Goal: Navigation & Orientation: Find specific page/section

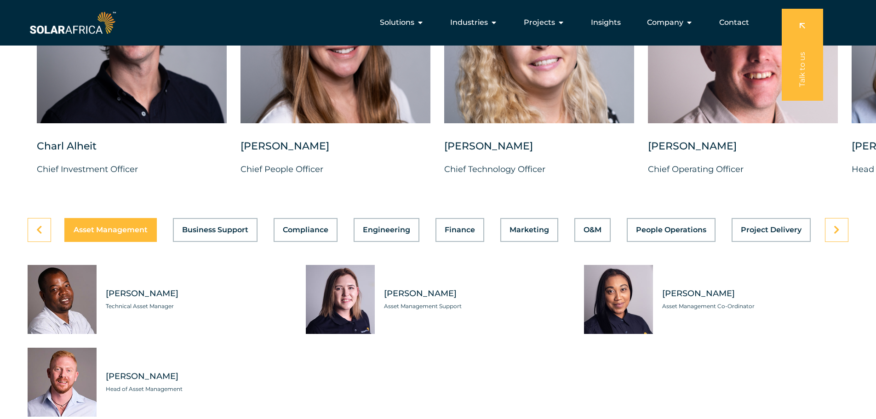
scroll to position [2437, 0]
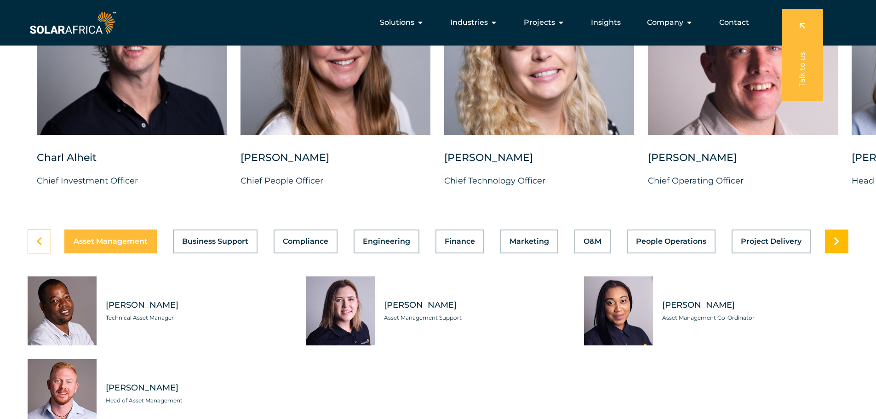
click at [840, 239] on link at bounding box center [836, 241] width 23 height 24
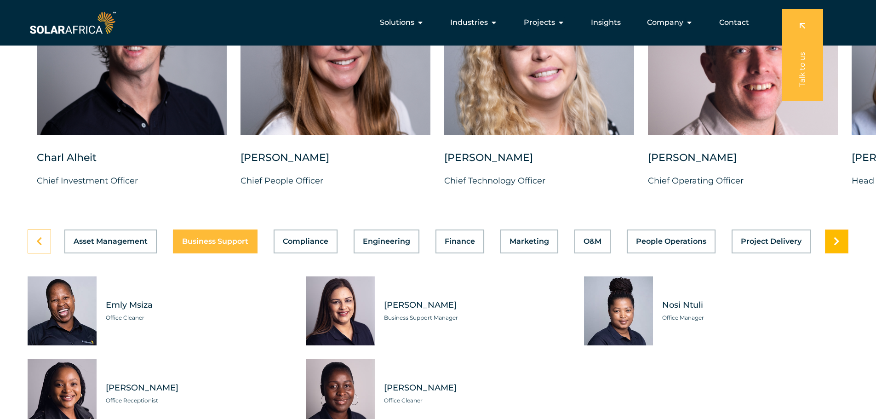
click at [840, 239] on link at bounding box center [836, 241] width 23 height 24
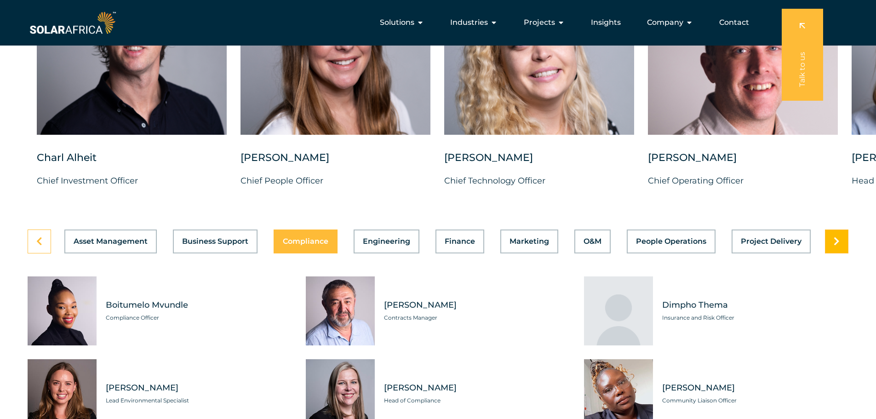
click at [840, 239] on link at bounding box center [836, 241] width 23 height 24
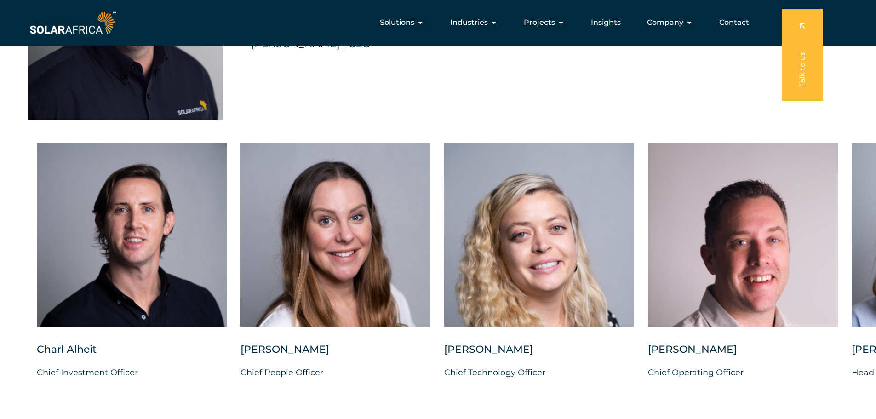
scroll to position [2161, 0]
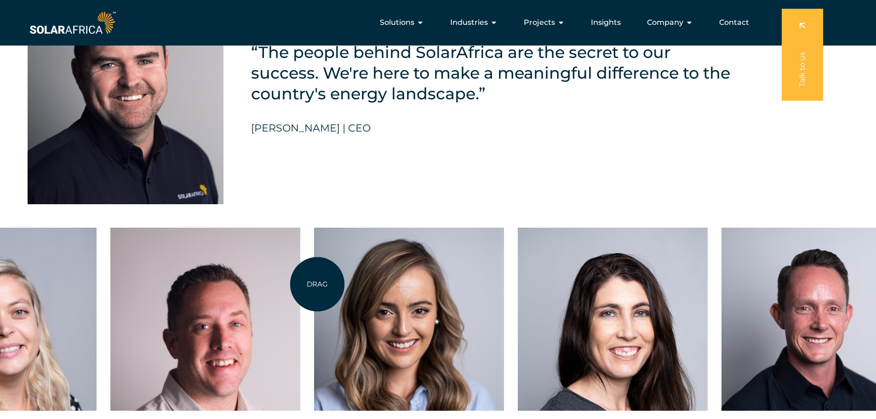
drag, startPoint x: 842, startPoint y: 282, endPoint x: 219, endPoint y: 279, distance: 623.0
click at [314, 279] on div at bounding box center [409, 319] width 190 height 183
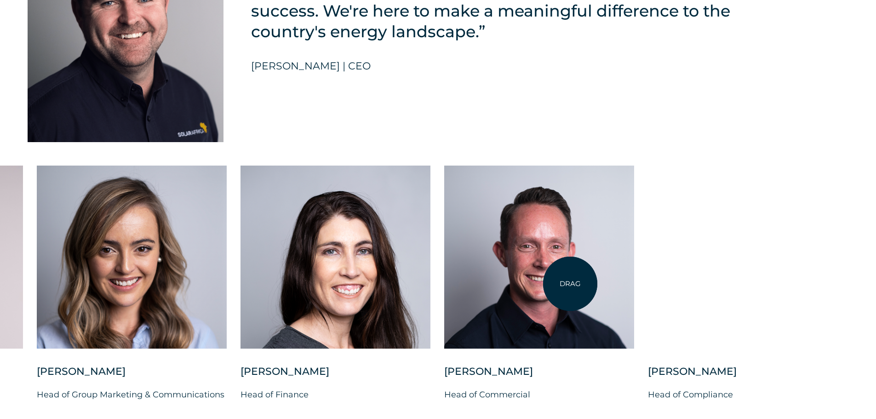
scroll to position [2253, 0]
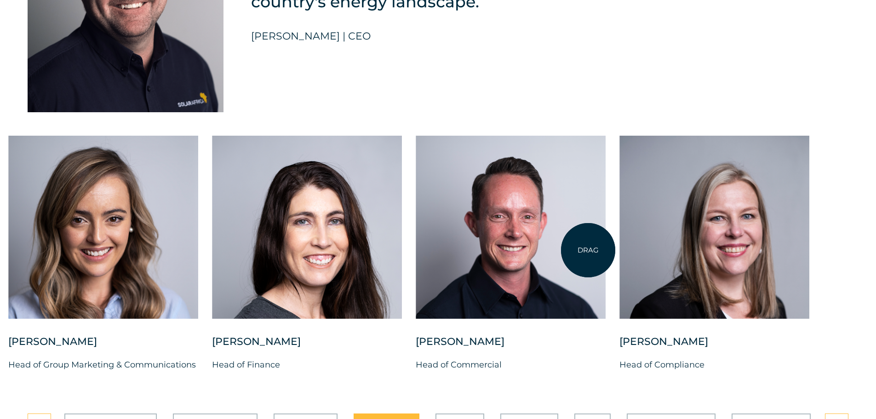
drag, startPoint x: 708, startPoint y: 245, endPoint x: 588, endPoint y: 250, distance: 120.1
click at [588, 250] on div "Charl Alheit Chief Investment Officer Candice Seggie Chief People Officer Suné …" at bounding box center [8, 261] width 1703 height 251
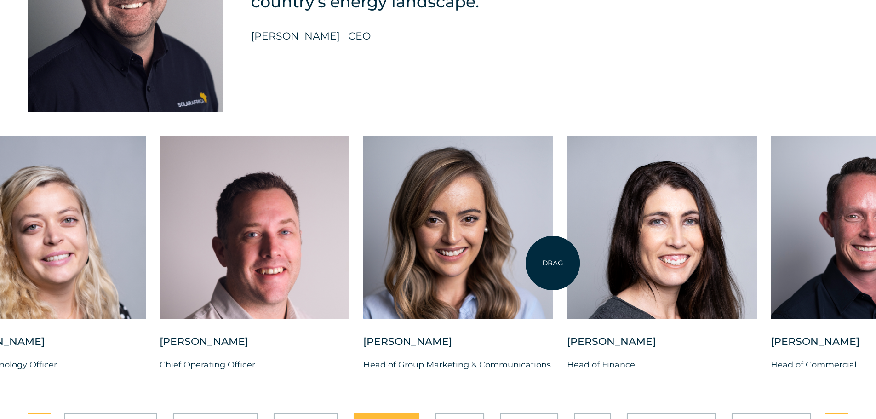
drag, startPoint x: 226, startPoint y: 270, endPoint x: 774, endPoint y: 268, distance: 547.6
click at [553, 267] on div at bounding box center [458, 227] width 190 height 183
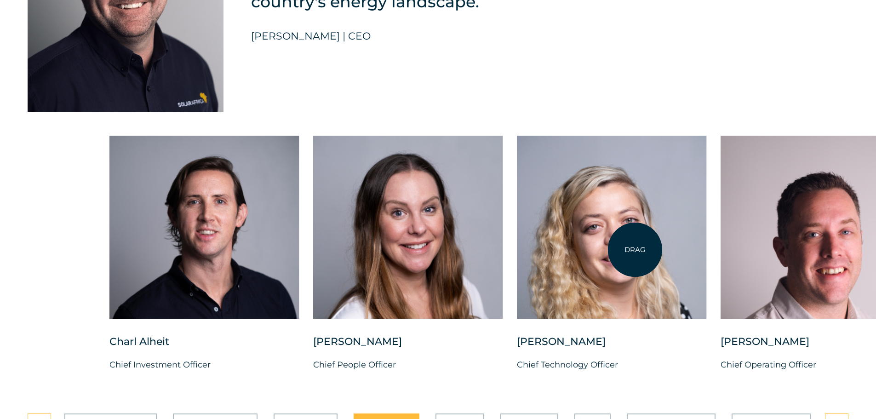
drag, startPoint x: 348, startPoint y: 251, endPoint x: 648, endPoint y: 250, distance: 300.2
click at [648, 250] on div at bounding box center [612, 227] width 190 height 183
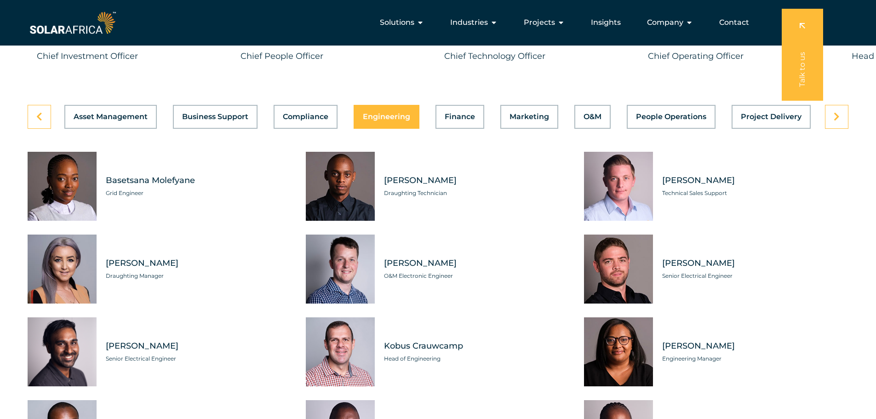
scroll to position [2483, 0]
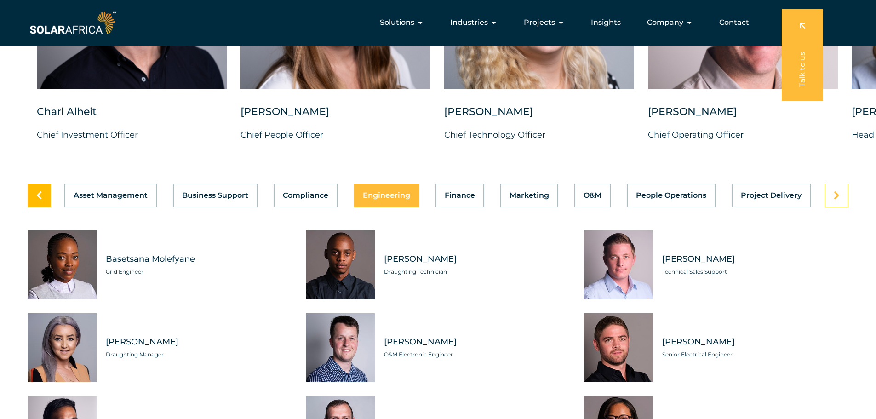
click at [35, 191] on link at bounding box center [39, 195] width 23 height 24
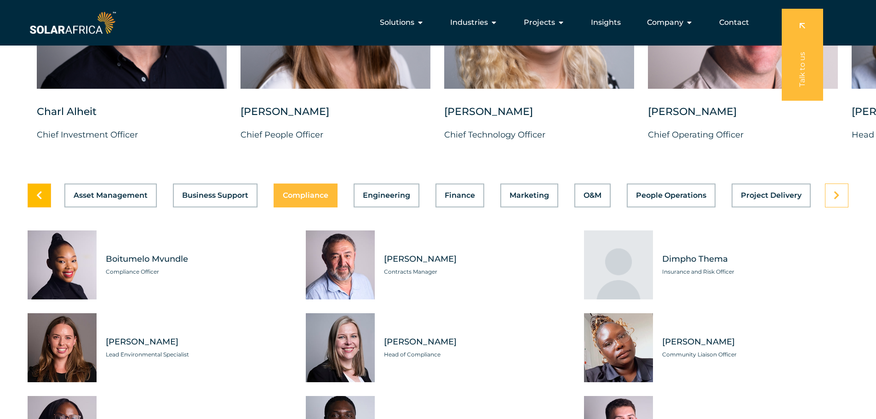
click at [35, 191] on link at bounding box center [39, 195] width 23 height 24
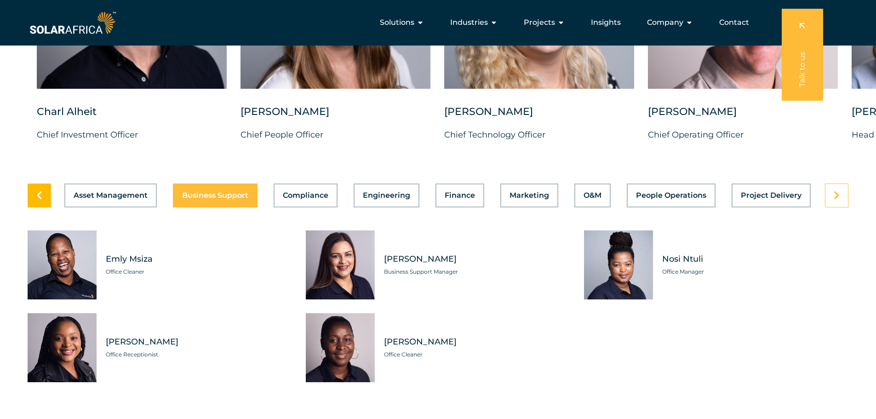
click at [35, 191] on link at bounding box center [39, 195] width 23 height 24
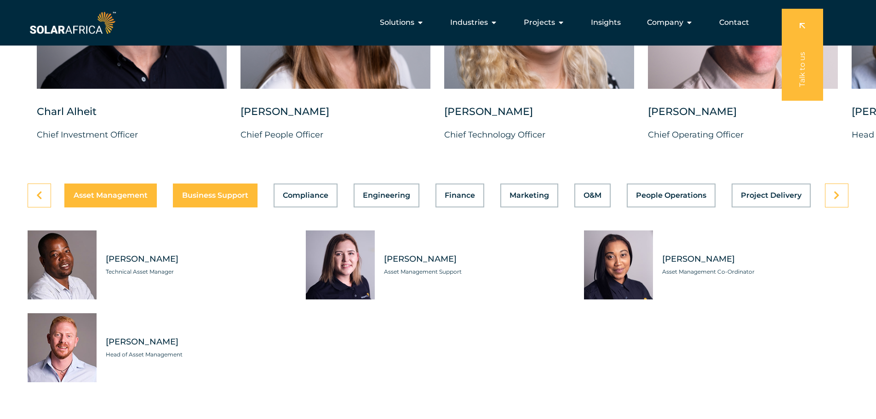
click at [211, 192] on span "Business Support" at bounding box center [215, 195] width 66 height 7
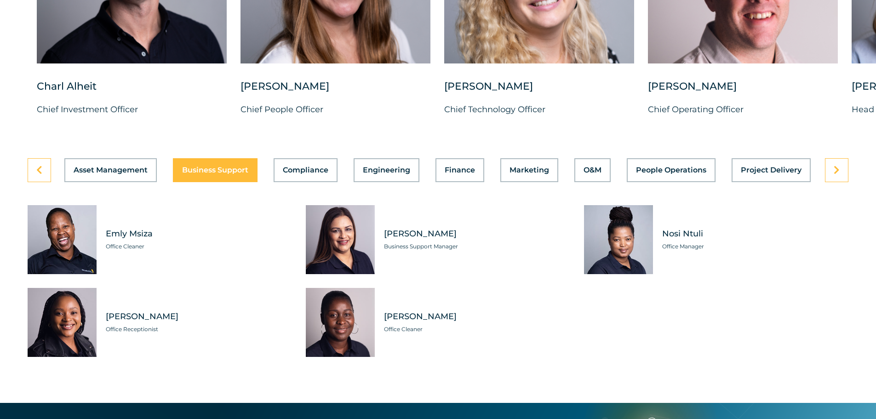
scroll to position [2529, 0]
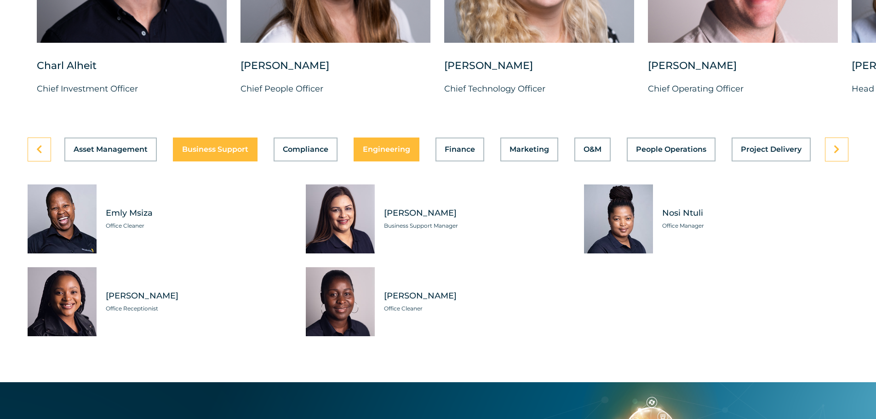
click at [376, 146] on span "Engineering" at bounding box center [386, 149] width 47 height 7
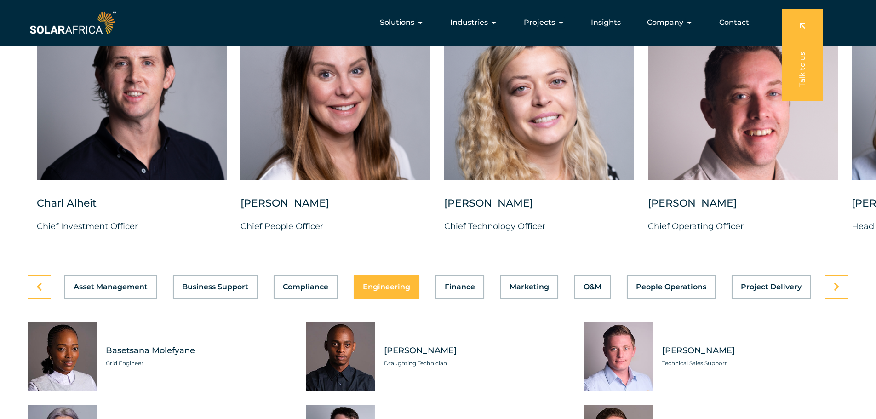
scroll to position [2391, 0]
click at [457, 278] on div "Asset Management Business Support Compliance Engineering Finance Marketing O&M …" at bounding box center [438, 287] width 821 height 24
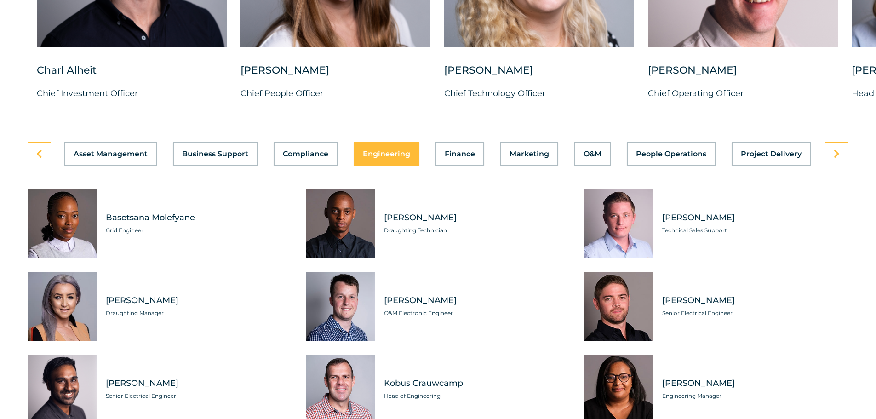
scroll to position [2529, 0]
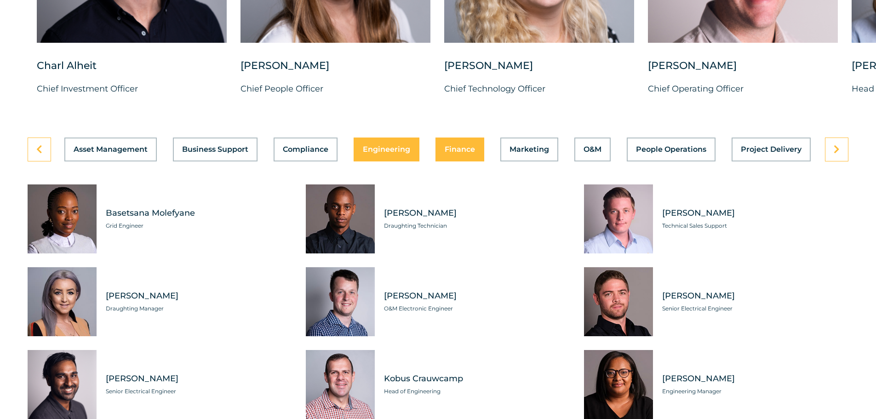
click at [455, 146] on span "Finance" at bounding box center [460, 149] width 30 height 7
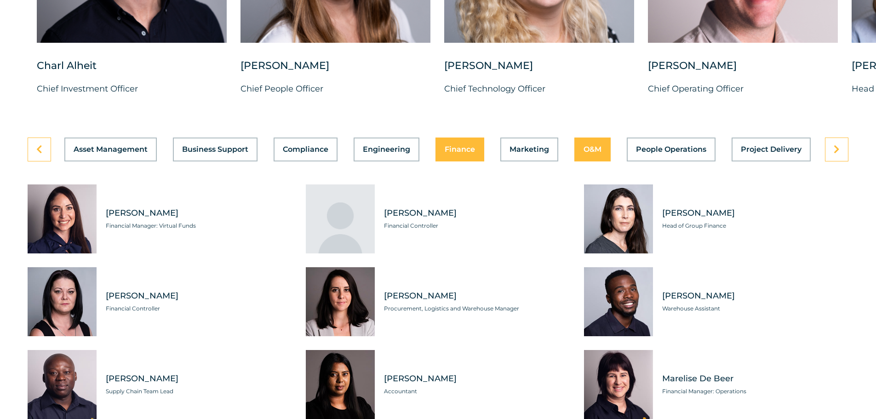
click at [594, 146] on span "O&M" at bounding box center [592, 149] width 18 height 7
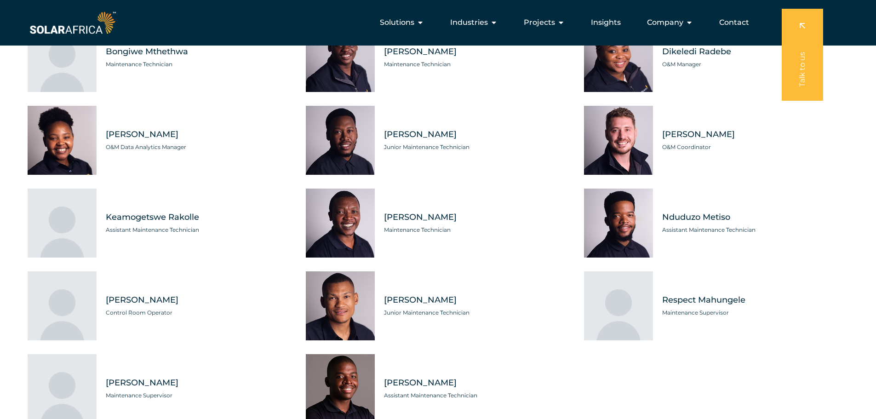
scroll to position [2575, 0]
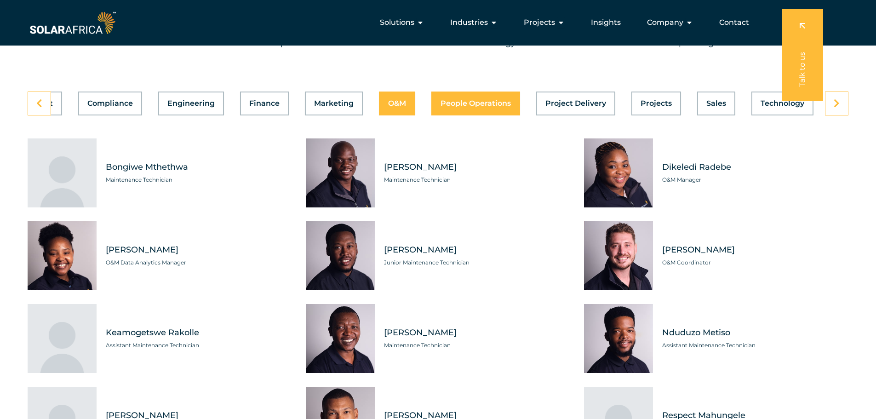
click at [471, 101] on button "People Operations" at bounding box center [475, 103] width 89 height 24
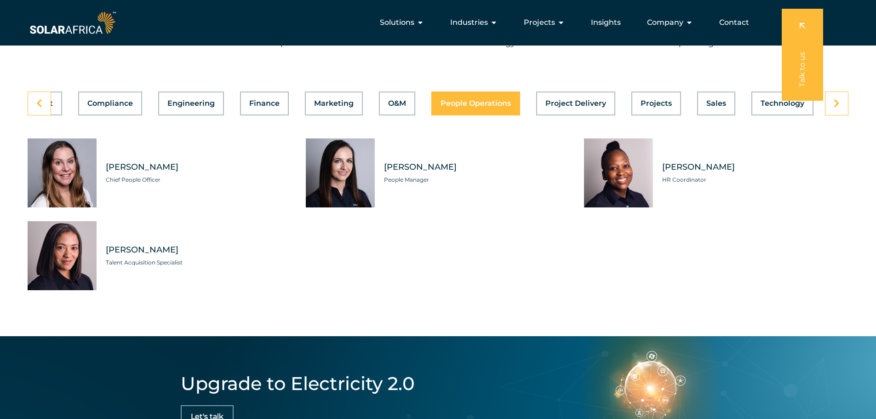
scroll to position [0, 195]
click at [667, 100] on span "Projects" at bounding box center [655, 103] width 31 height 7
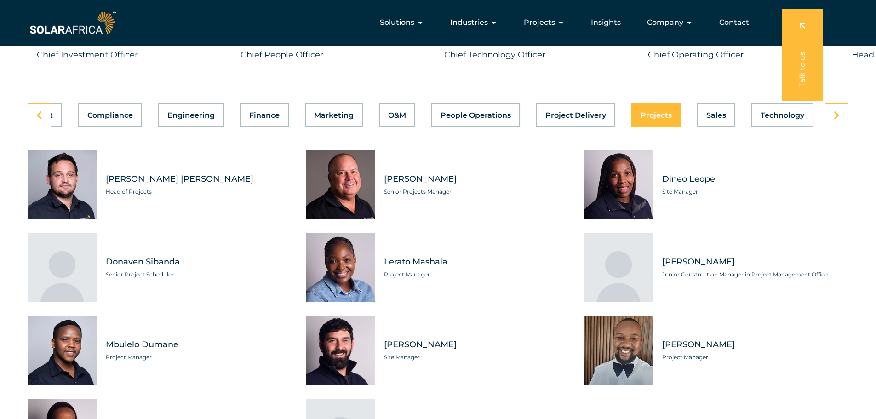
scroll to position [2529, 0]
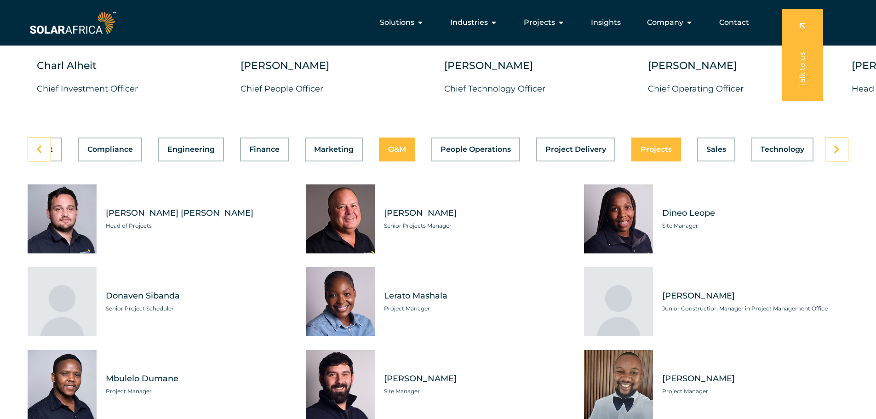
click at [394, 146] on span "O&M" at bounding box center [397, 149] width 18 height 7
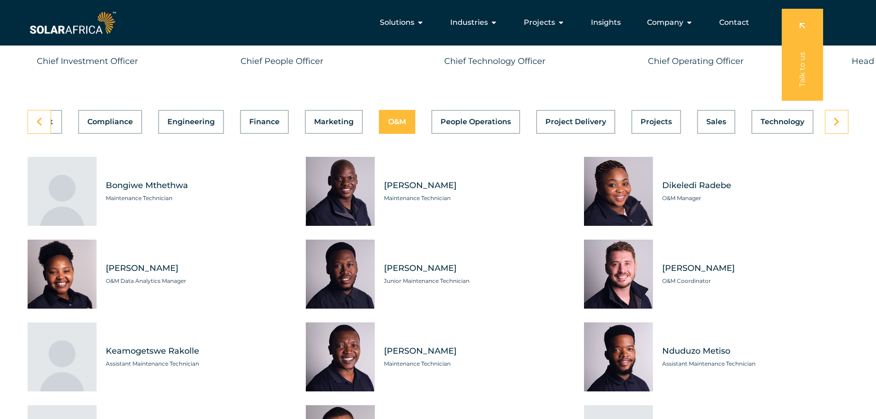
scroll to position [2483, 0]
